Goal: Check status: Check status

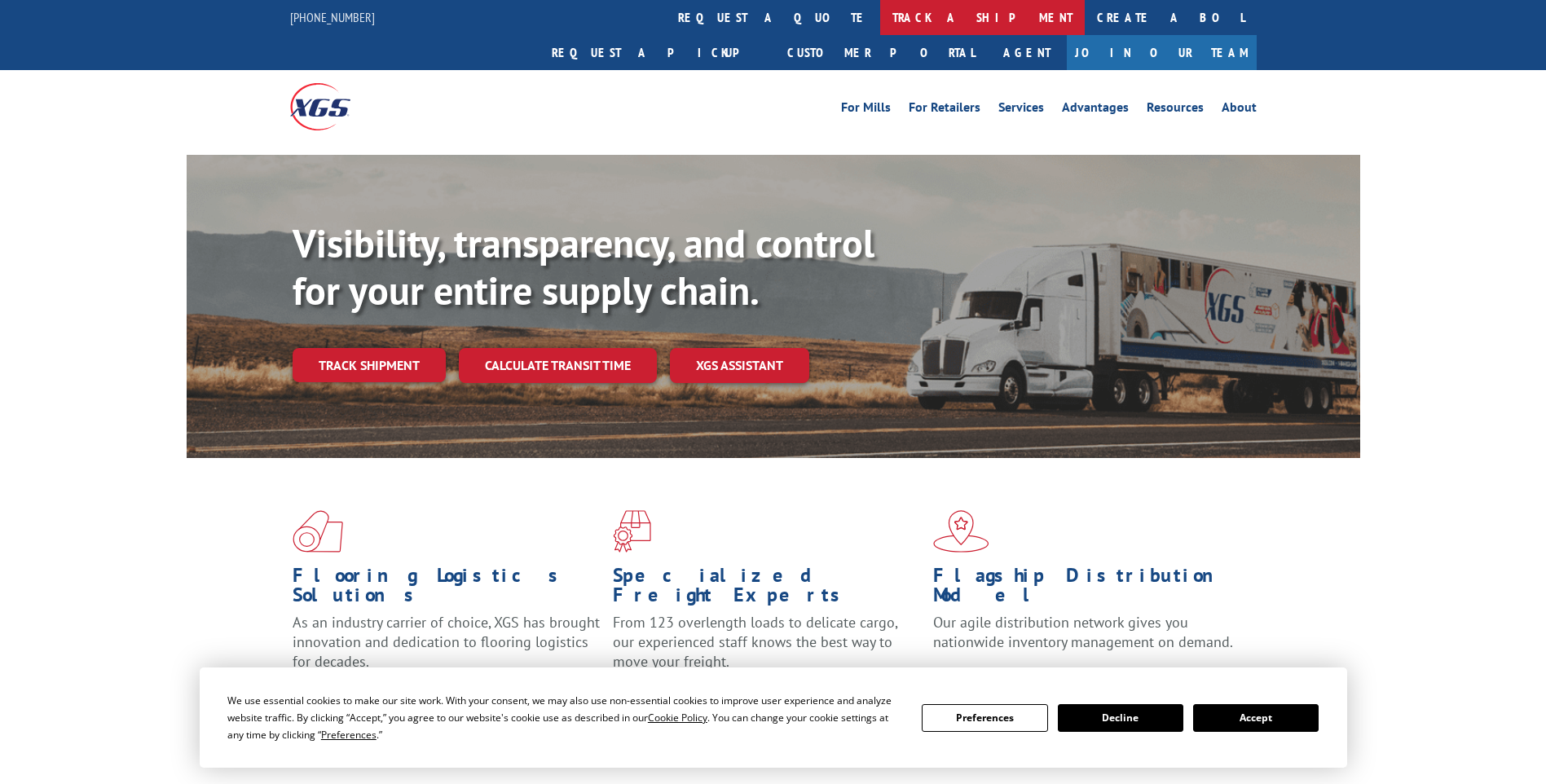
click at [881, 20] on link "track a shipment" at bounding box center [983, 17] width 204 height 35
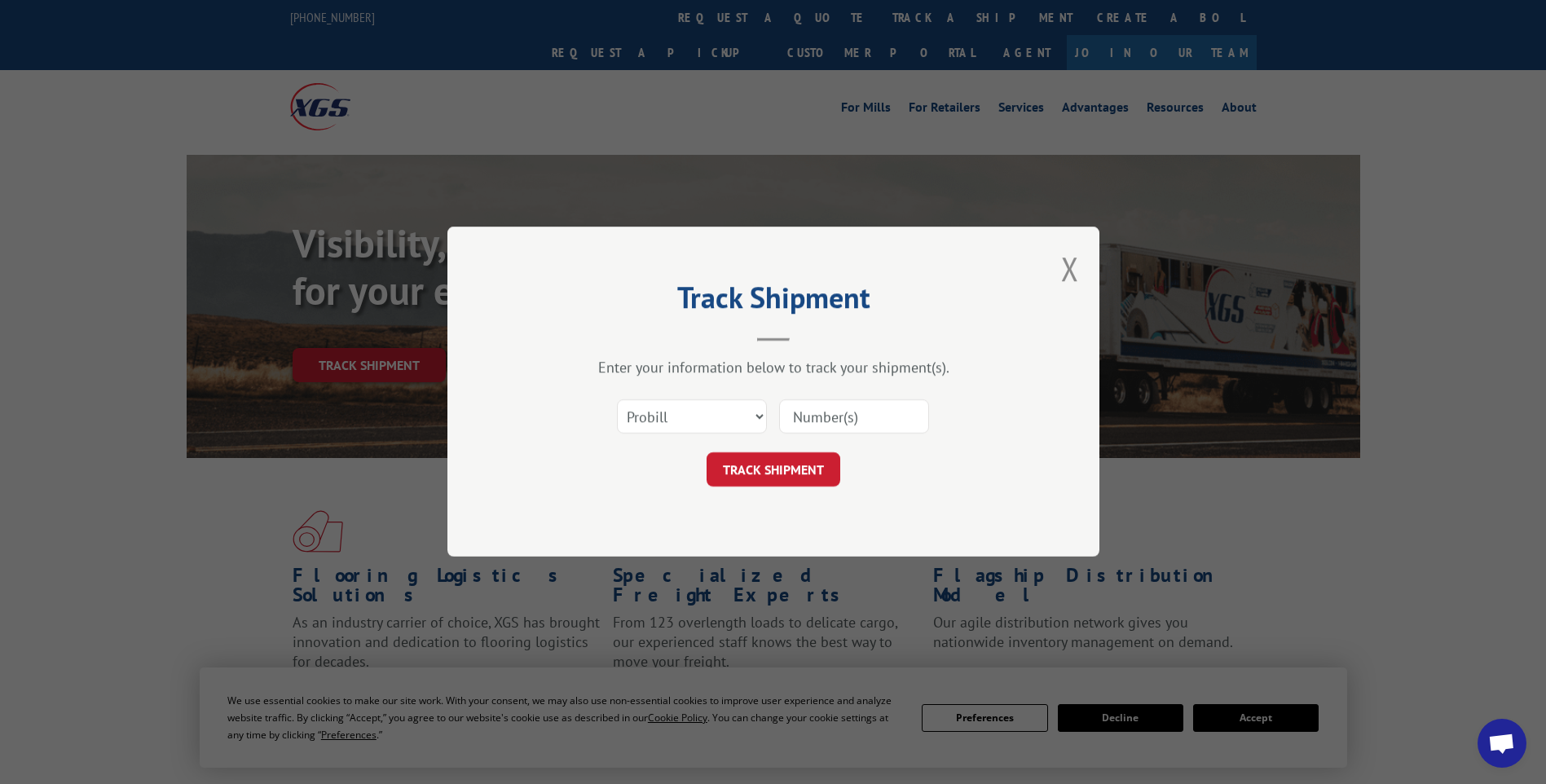
click at [839, 416] on input at bounding box center [854, 417] width 150 height 34
paste input "16566658"
type input "16566658"
click at [733, 457] on button "TRACK SHIPMENT" at bounding box center [773, 470] width 134 height 34
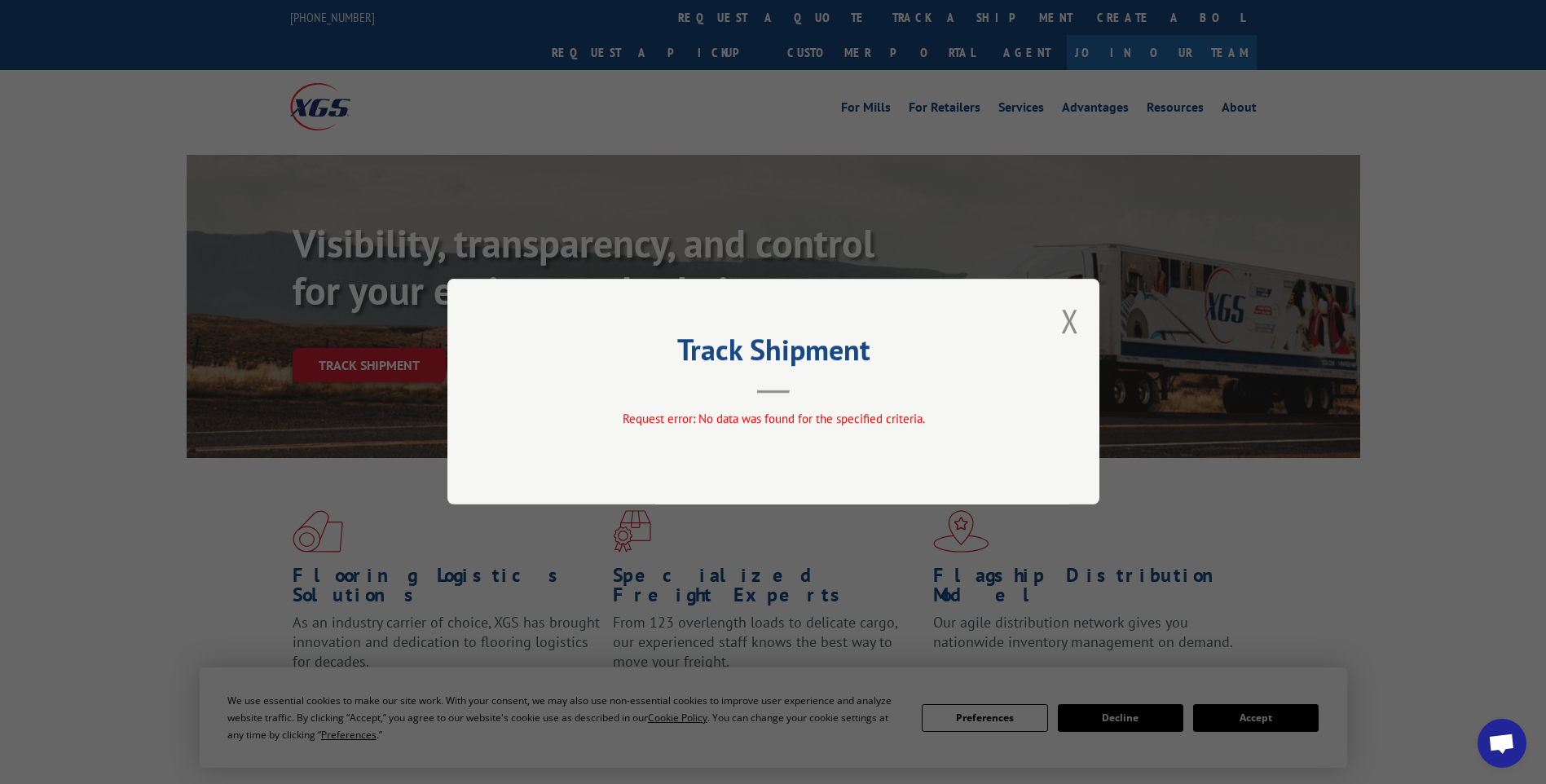
click at [1092, 315] on div "Track Shipment Request error: No data was found for the specified criteria." at bounding box center [773, 391] width 652 height 225
click at [1068, 328] on button "Close modal" at bounding box center [1070, 321] width 18 height 43
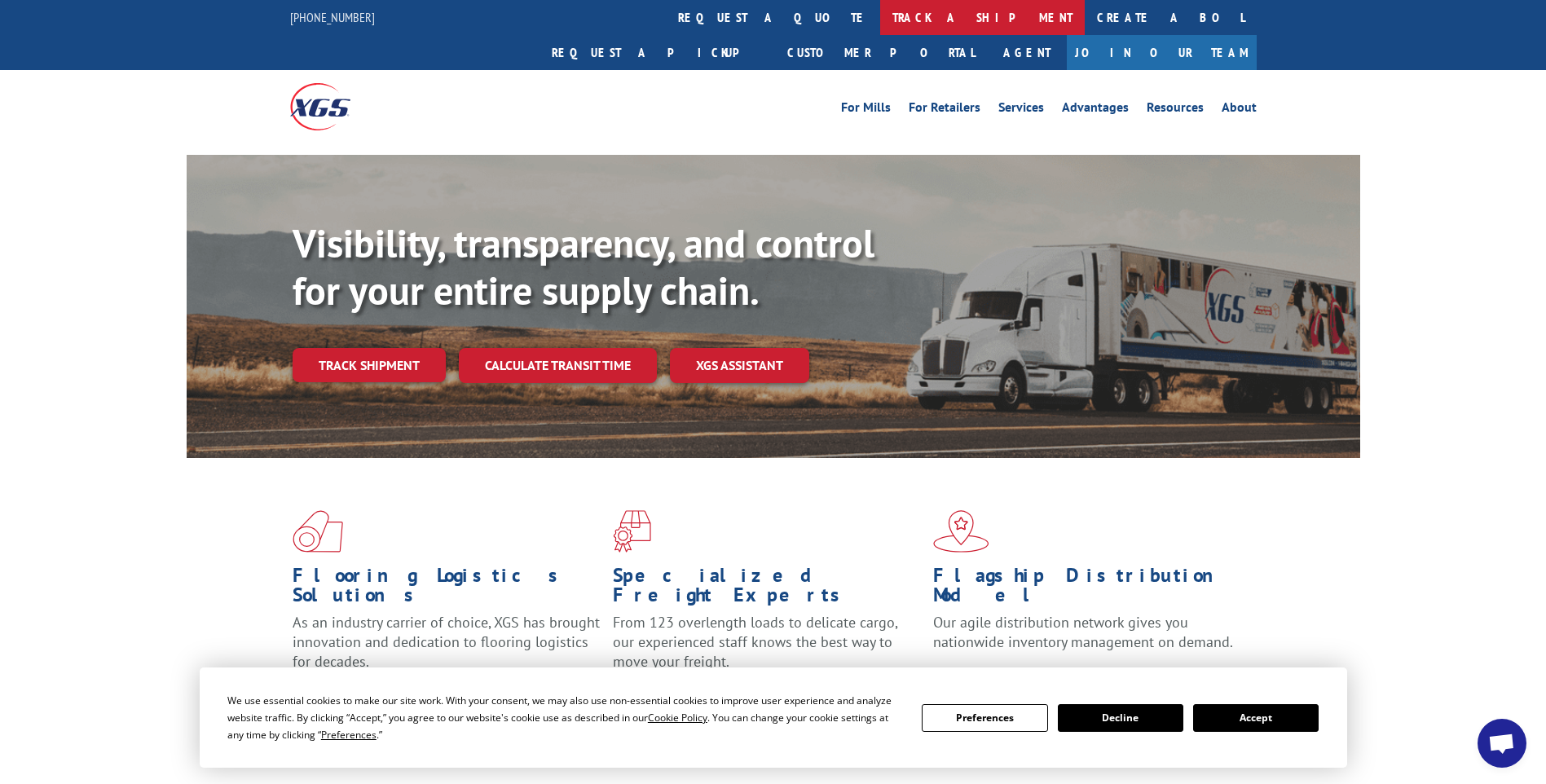
click at [881, 18] on link "track a shipment" at bounding box center [983, 17] width 204 height 35
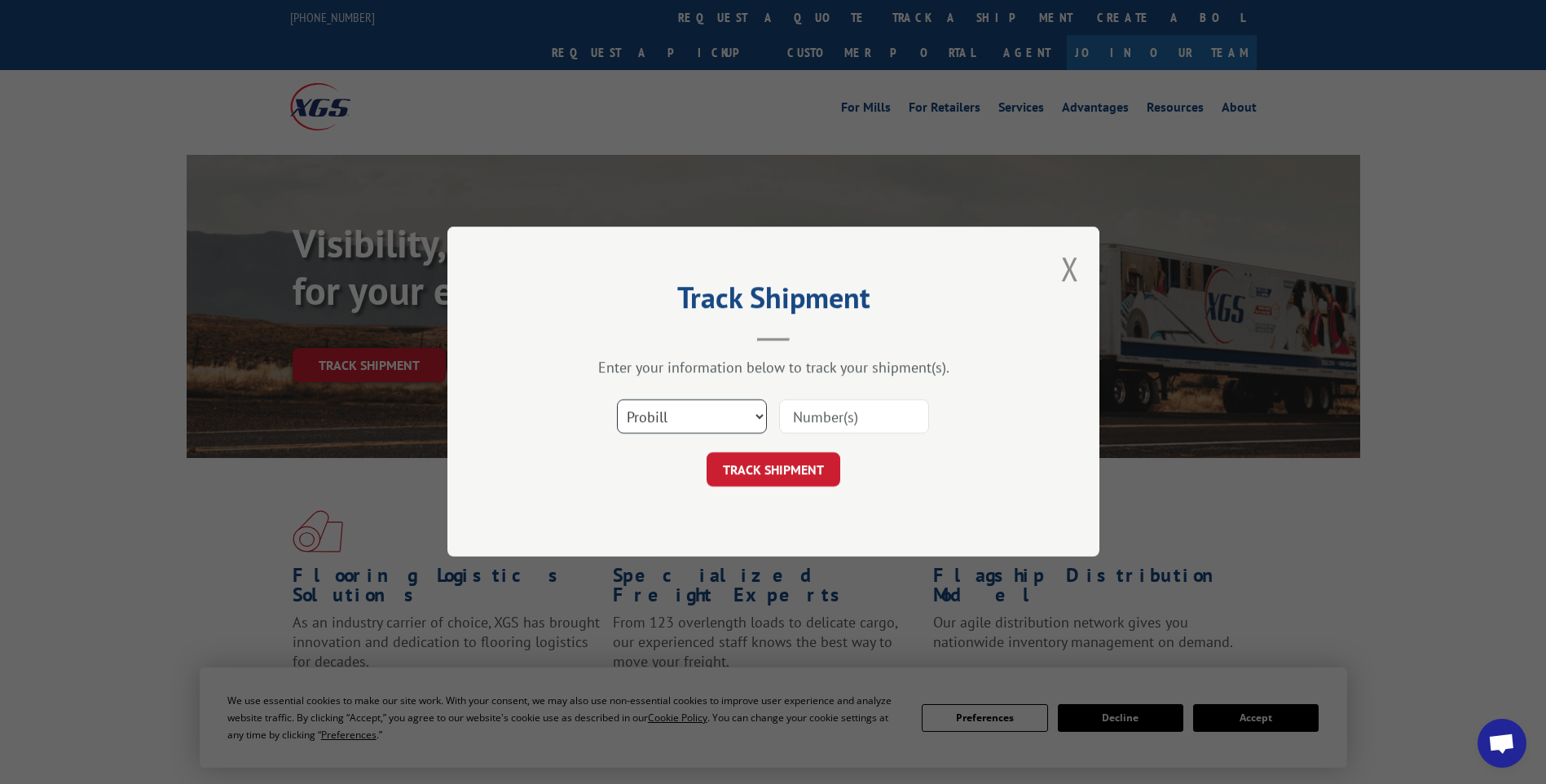
click at [700, 412] on select "Select category... Probill BOL PO" at bounding box center [692, 417] width 150 height 34
select select "bol"
click at [617, 400] on select "Select category... Probill BOL PO" at bounding box center [692, 417] width 150 height 34
click at [819, 415] on input at bounding box center [854, 417] width 150 height 34
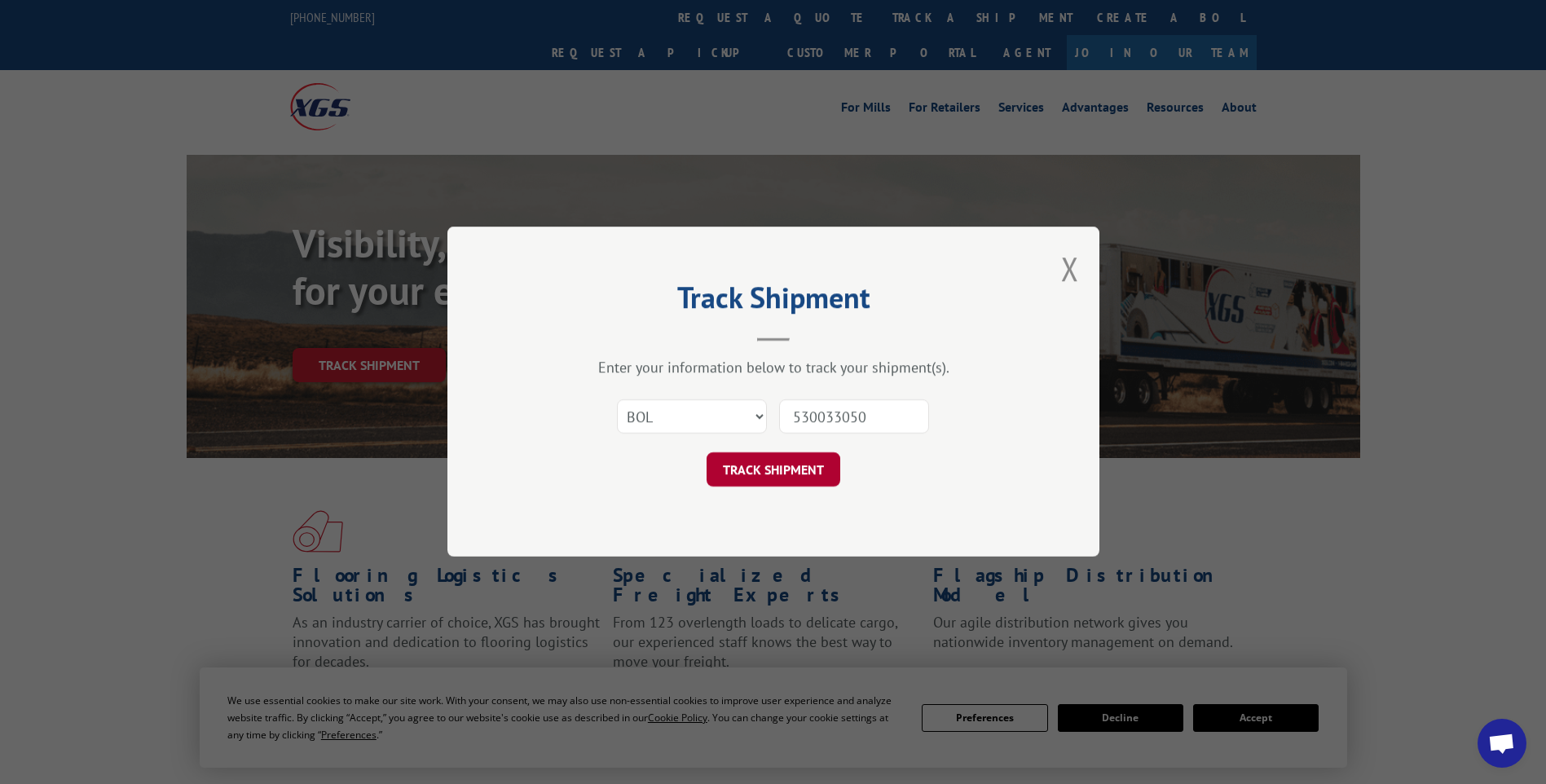
type input "530033050"
click at [813, 478] on button "TRACK SHIPMENT" at bounding box center [773, 470] width 134 height 34
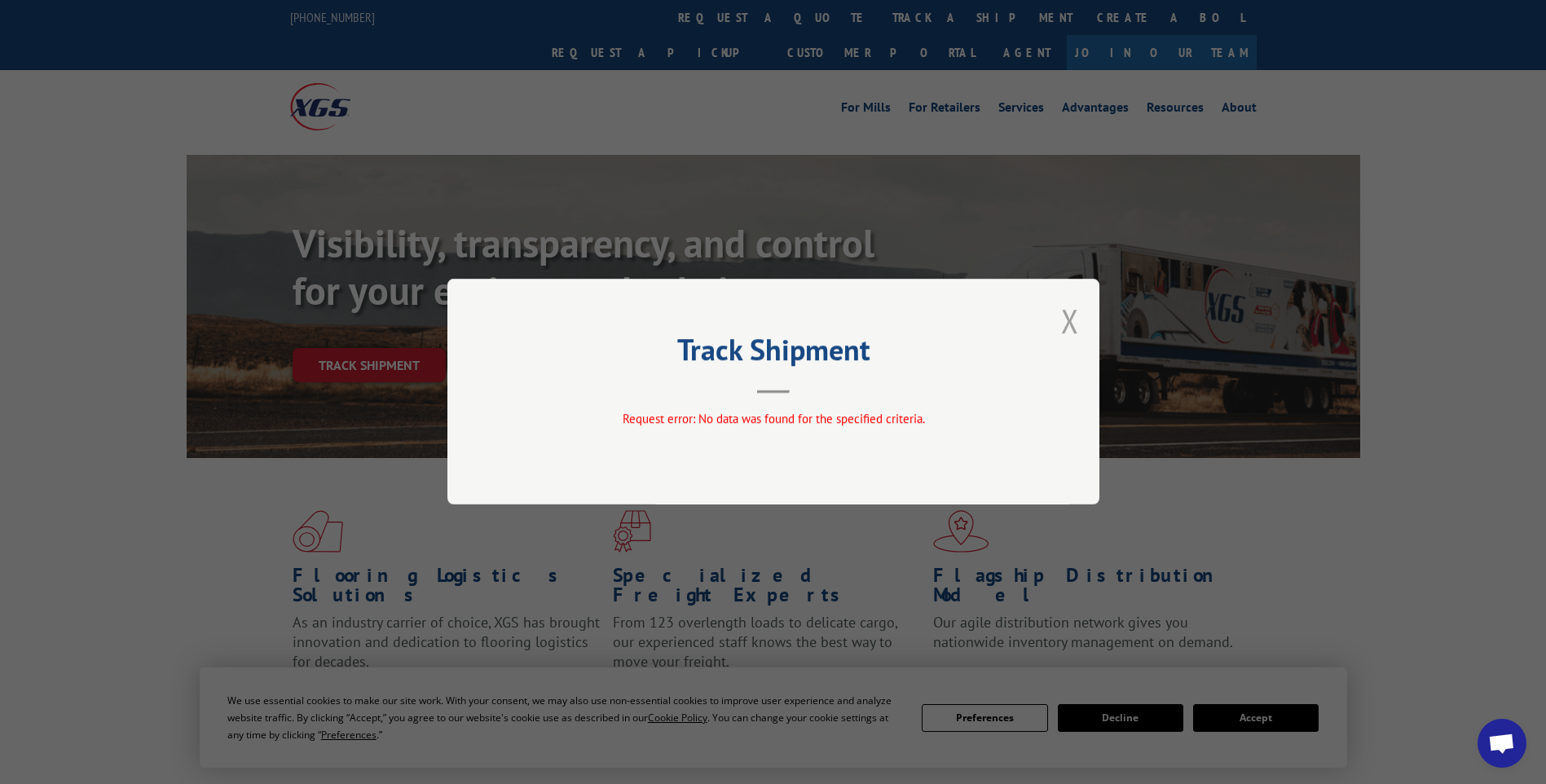
click at [1073, 324] on button "Close modal" at bounding box center [1070, 321] width 18 height 43
